Goal: Book appointment/travel/reservation

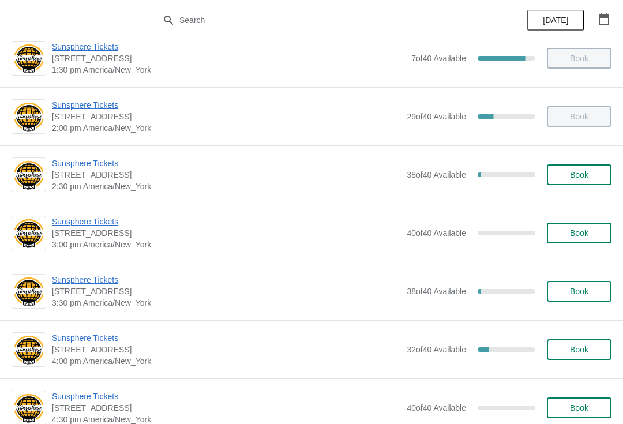
scroll to position [367, 0]
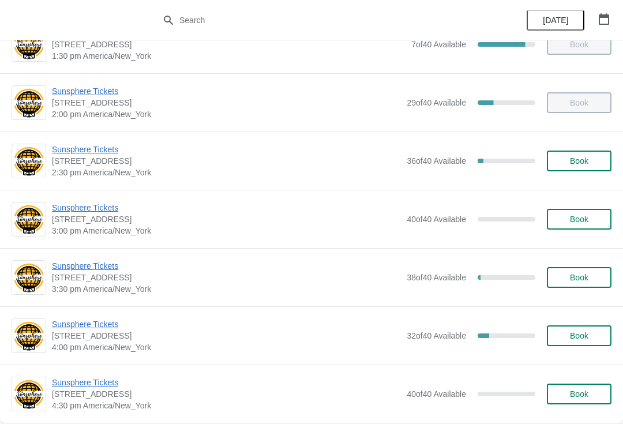
scroll to position [381, 0]
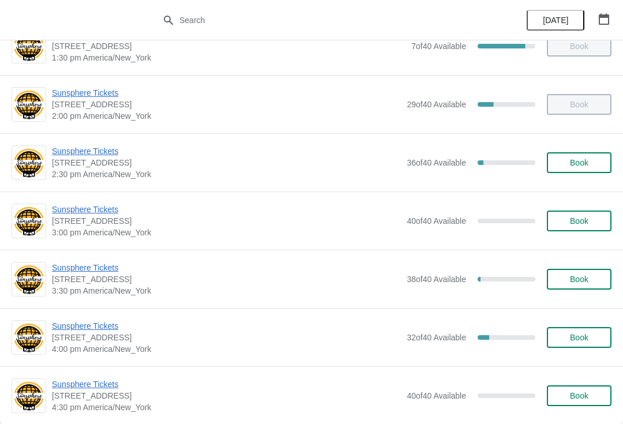
click at [597, 167] on button "Book" at bounding box center [579, 162] width 65 height 21
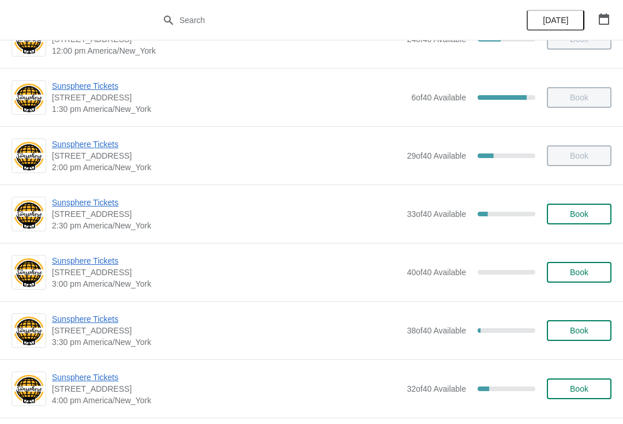
scroll to position [331, 0]
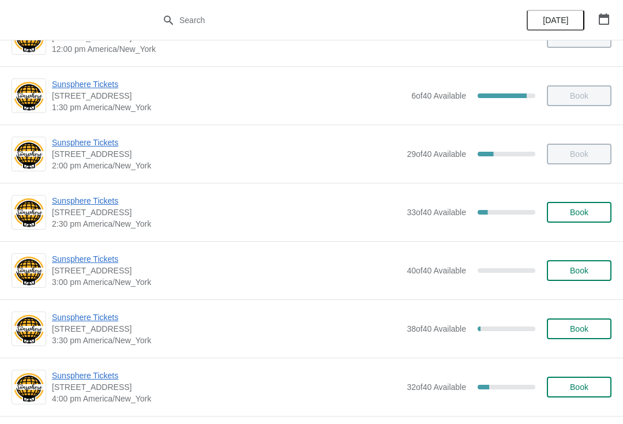
click at [601, 222] on button "Book" at bounding box center [579, 212] width 65 height 21
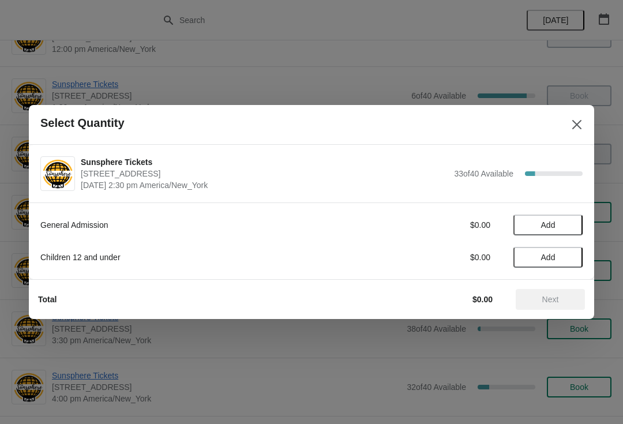
click at [571, 228] on span "Add" at bounding box center [548, 224] width 48 height 9
click at [561, 301] on span "Next" at bounding box center [550, 299] width 51 height 9
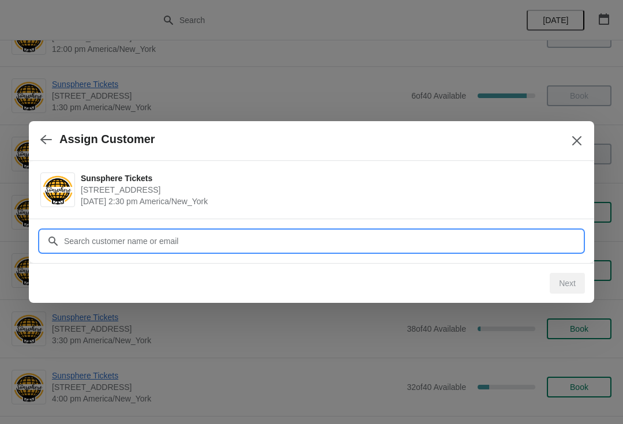
click at [515, 243] on input "Customer" at bounding box center [322, 241] width 519 height 21
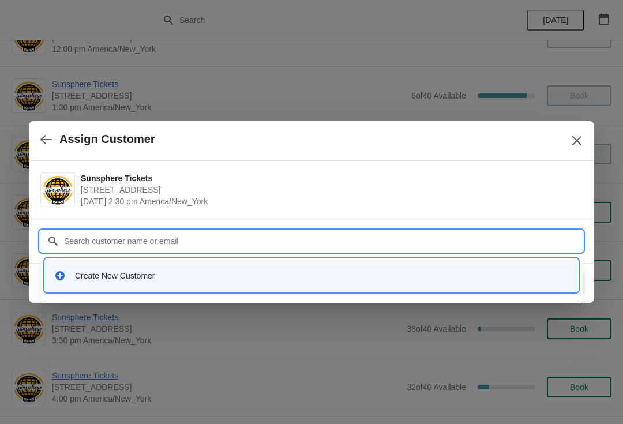
click at [337, 271] on div "Create New Customer" at bounding box center [322, 276] width 494 height 12
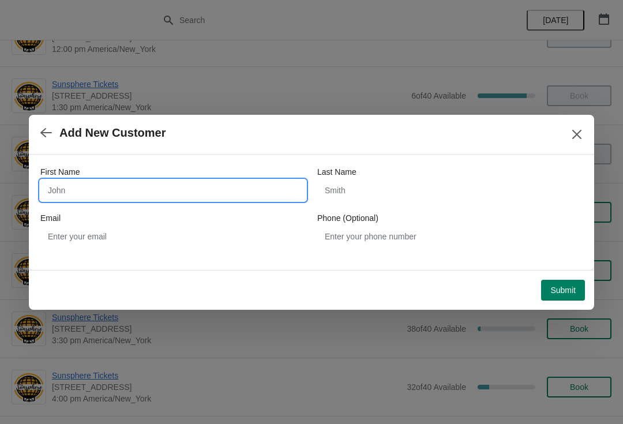
click at [198, 185] on input "First Name" at bounding box center [172, 190] width 265 height 21
type input "W"
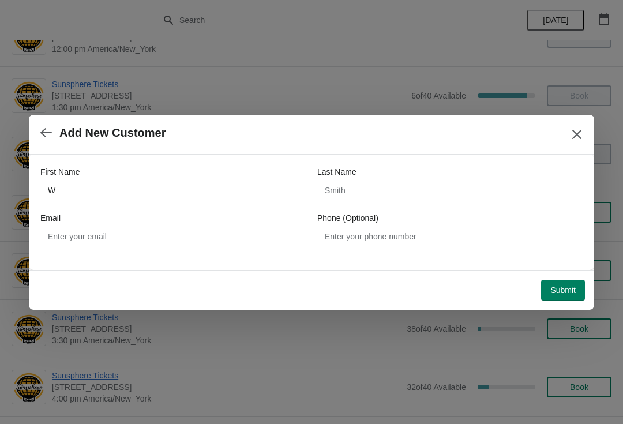
click at [566, 282] on button "Submit" at bounding box center [563, 290] width 44 height 21
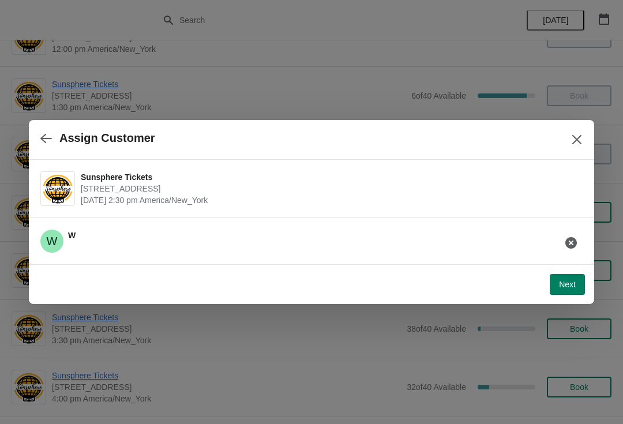
click at [569, 277] on button "Next" at bounding box center [567, 284] width 35 height 21
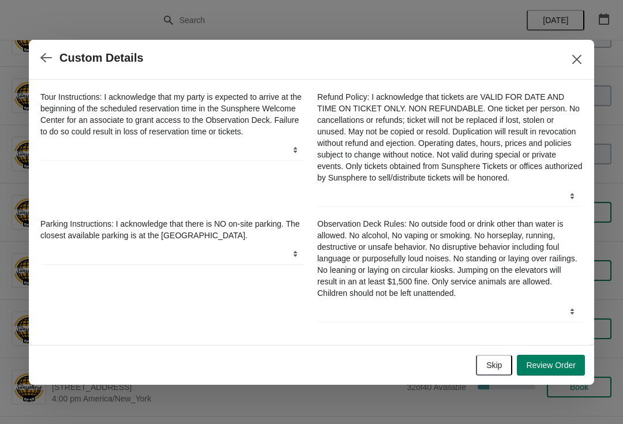
click at [494, 365] on span "Skip" at bounding box center [494, 365] width 16 height 9
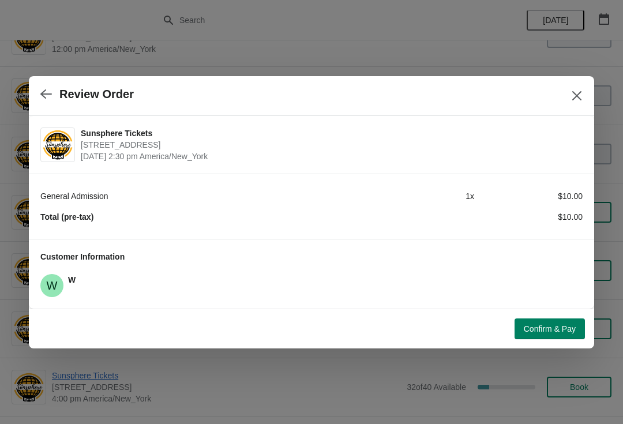
click at [551, 329] on span "Confirm & Pay" at bounding box center [550, 328] width 52 height 9
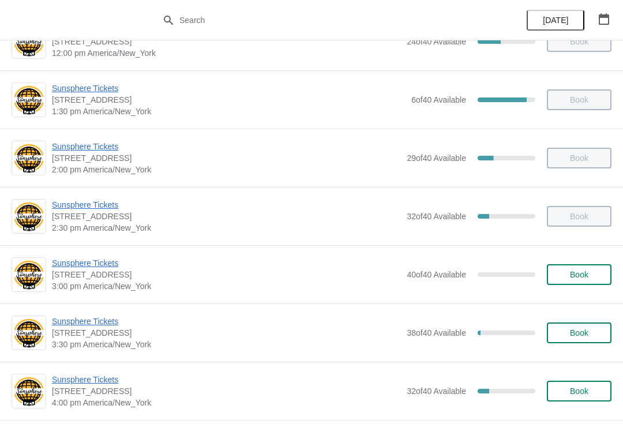
scroll to position [335, 0]
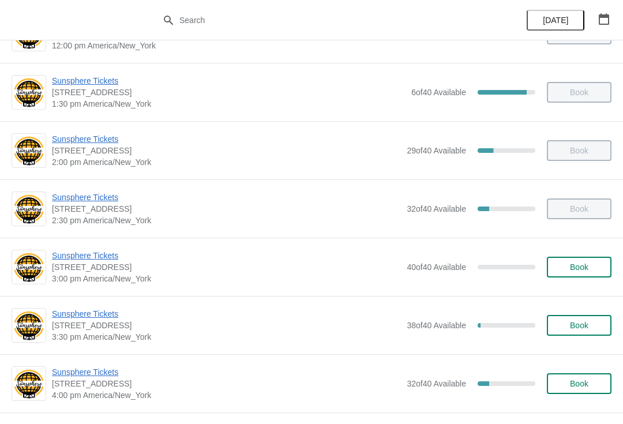
click at [563, 264] on span "Book" at bounding box center [579, 267] width 44 height 9
